Goal: Information Seeking & Learning: Learn about a topic

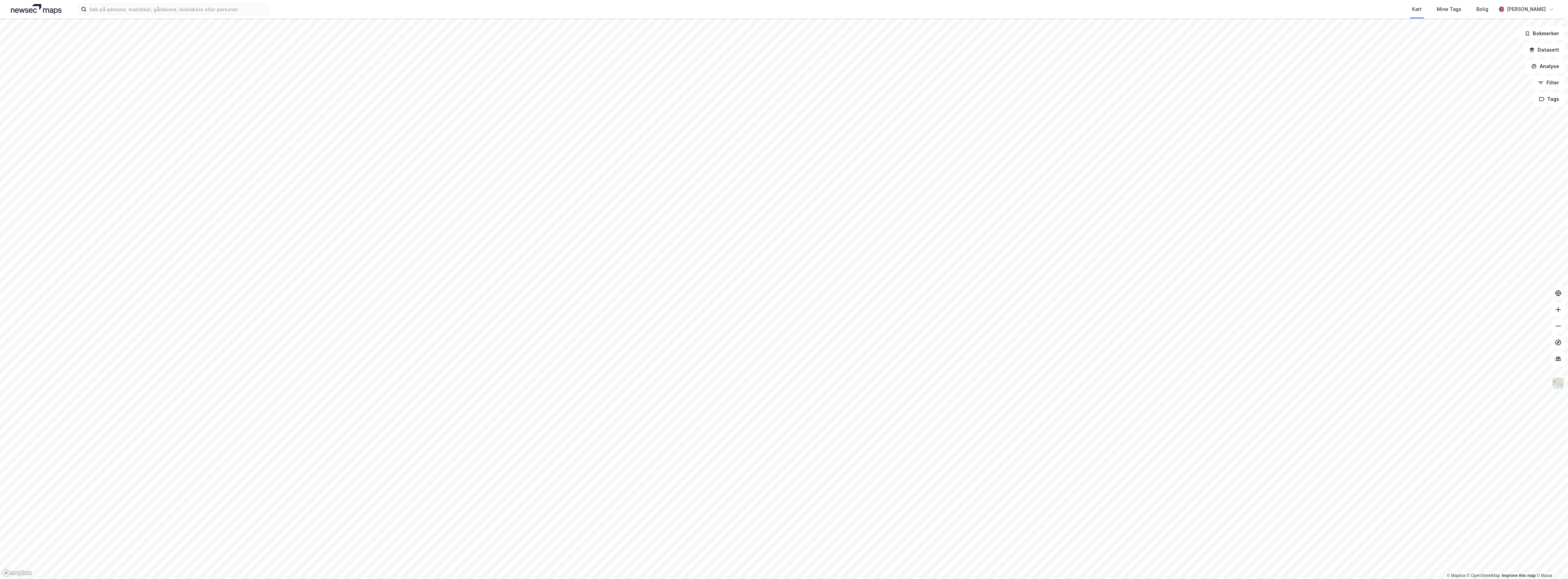
click at [1559, 290] on icon at bounding box center [1558, 292] width 7 height 7
click at [1556, 295] on icon at bounding box center [1558, 292] width 7 height 7
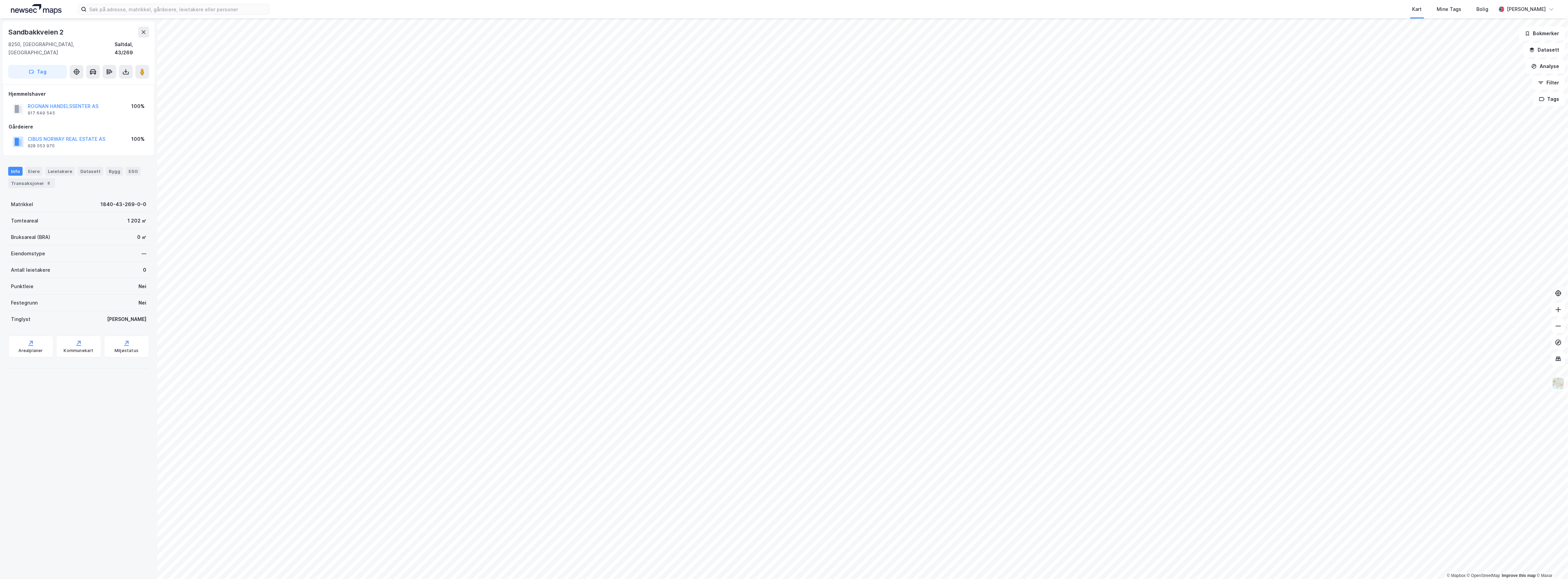
click at [27, 167] on div "Info [PERSON_NAME] Datasett Bygg ESG Transaksjoner 8" at bounding box center [79, 177] width 140 height 21
click at [29, 167] on div "Eiere" at bounding box center [34, 171] width 17 height 9
click at [34, 250] on icon at bounding box center [36, 252] width 6 height 6
click at [41, 259] on div "100% Cibus Salmo AS 100% Cibus Norway Real Estate AS" at bounding box center [86, 258] width 107 height 20
click at [43, 262] on icon at bounding box center [45, 265] width 6 height 6
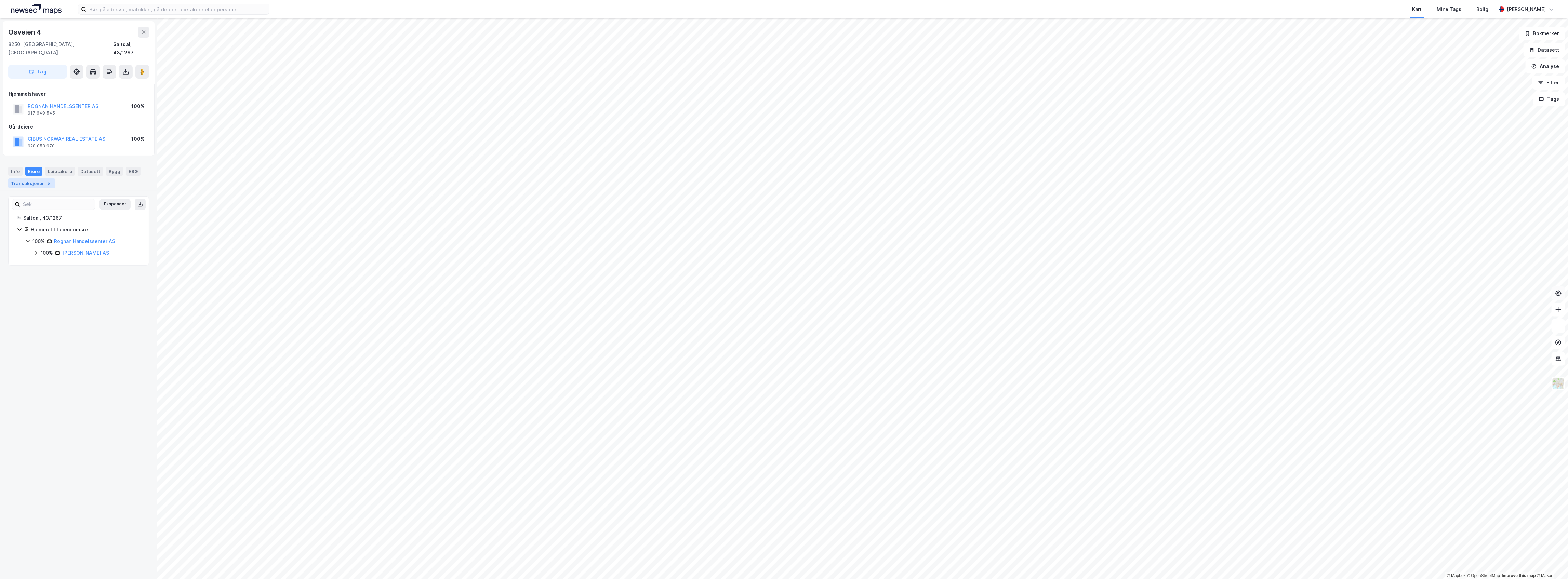
click at [42, 178] on div "Transaksjoner 5" at bounding box center [31, 183] width 47 height 9
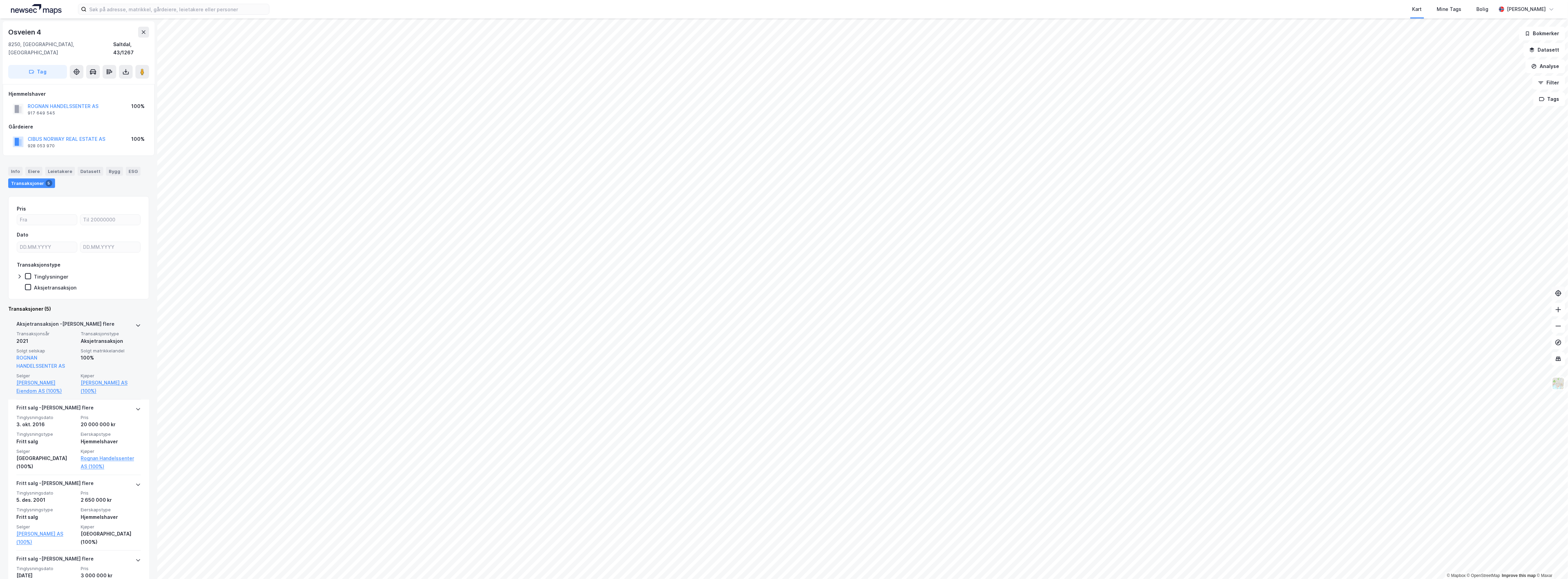
click at [136, 322] on div at bounding box center [139, 326] width 6 height 11
